Goal: Find specific page/section: Find specific page/section

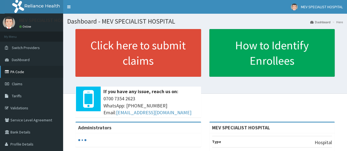
click at [25, 72] on link "PA Code" at bounding box center [31, 72] width 63 height 12
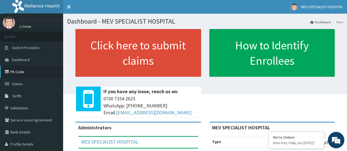
click at [21, 73] on link "PA Code" at bounding box center [31, 72] width 63 height 12
click at [16, 58] on span "Dashboard" at bounding box center [21, 59] width 18 height 5
click at [18, 62] on span "Dashboard" at bounding box center [21, 59] width 18 height 5
click at [31, 67] on link "PA Code" at bounding box center [31, 72] width 63 height 12
